Goal: Task Accomplishment & Management: Use online tool/utility

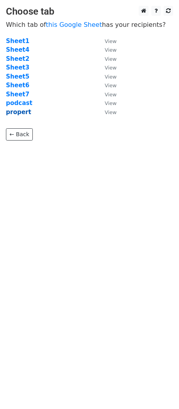
click at [21, 113] on strong "propert" at bounding box center [18, 112] width 25 height 7
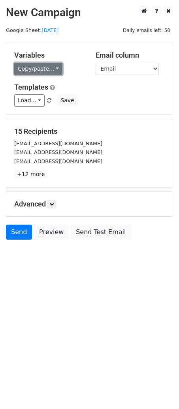
click at [43, 66] on link "Copy/paste..." at bounding box center [38, 69] width 48 height 12
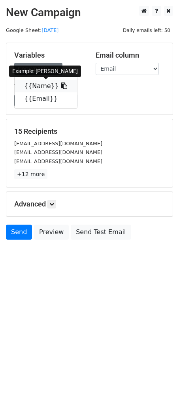
drag, startPoint x: 53, startPoint y: 85, endPoint x: 5, endPoint y: 102, distance: 51.2
click at [61, 86] on icon at bounding box center [64, 86] width 6 height 6
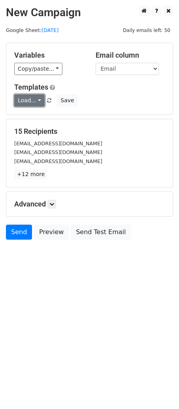
click at [38, 100] on link "Load..." at bounding box center [29, 100] width 30 height 12
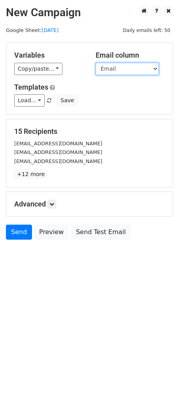
click at [127, 68] on select "Name Email" at bounding box center [127, 69] width 63 height 12
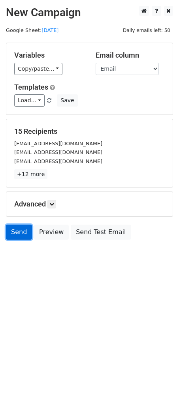
click at [21, 237] on link "Send" at bounding box center [19, 232] width 26 height 15
